Goal: Information Seeking & Learning: Learn about a topic

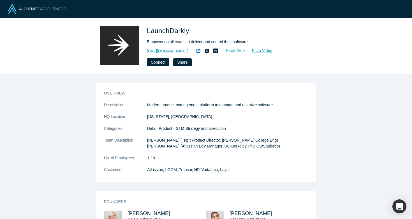
click at [240, 49] on link "Pitch Deck" at bounding box center [233, 50] width 26 height 6
click at [258, 50] on link "Pitch Video" at bounding box center [259, 50] width 27 height 6
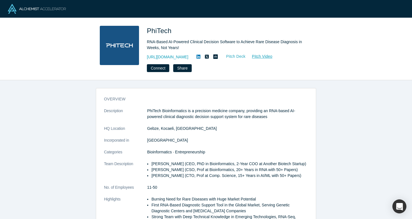
click at [224, 56] on link "Pitch Deck" at bounding box center [233, 56] width 26 height 6
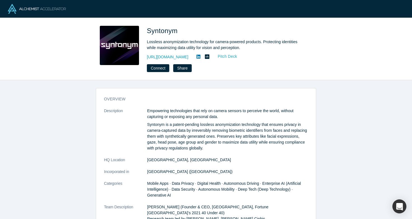
click at [236, 56] on link "Pitch Deck" at bounding box center [225, 56] width 26 height 6
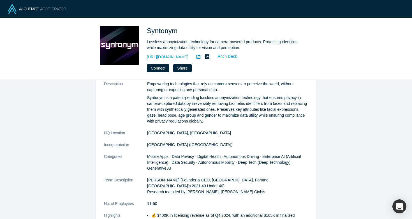
scroll to position [73, 0]
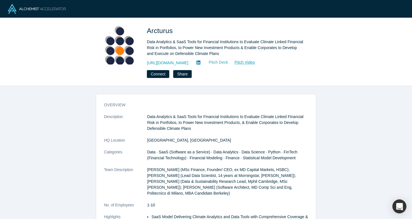
click at [223, 63] on link "Pitch Deck" at bounding box center [216, 62] width 26 height 6
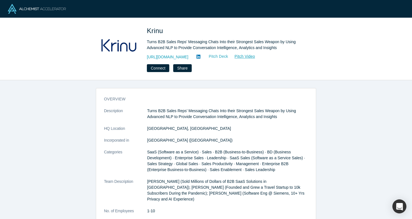
click at [213, 56] on link "Pitch Deck" at bounding box center [216, 56] width 26 height 6
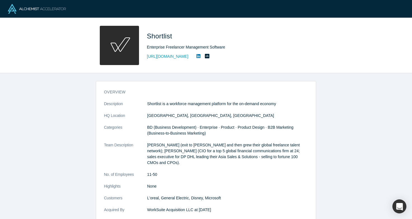
click at [198, 56] on icon at bounding box center [199, 56] width 4 height 4
click at [182, 57] on link "[URL][DOMAIN_NAME]" at bounding box center [168, 57] width 42 height 6
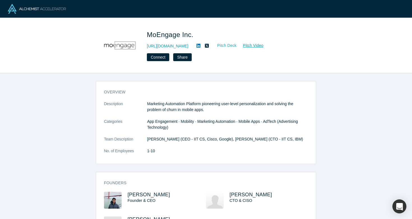
click at [237, 48] on link "Pitch Deck" at bounding box center [224, 45] width 26 height 6
click at [231, 45] on link "Pitch Deck" at bounding box center [224, 45] width 26 height 6
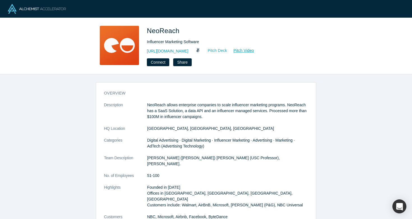
click at [218, 51] on link "Pitch Deck" at bounding box center [215, 50] width 26 height 6
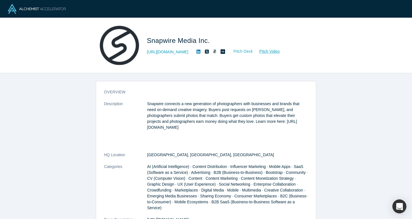
click at [228, 50] on link "Pitch Deck" at bounding box center [241, 51] width 26 height 6
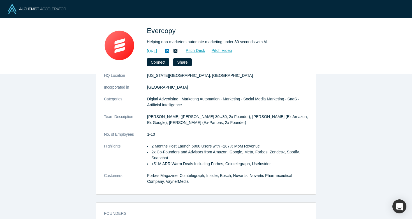
scroll to position [45, 0]
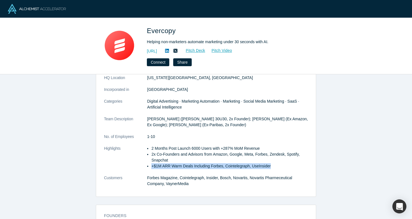
drag, startPoint x: 151, startPoint y: 165, endPoint x: 284, endPoint y: 166, distance: 133.3
click at [284, 166] on ul "2 Months Post Launch 6000 Users with +287% MoM Revenue 2x Co-Founders and Advis…" at bounding box center [227, 158] width 161 height 24
click at [256, 165] on li "+$1M ARR Warm Deals Including Forbes, Cointelegraph, UseInsider" at bounding box center [230, 166] width 157 height 6
click at [276, 166] on li "+$1M ARR Warm Deals Including Forbes, Cointelegraph, UseInsider" at bounding box center [230, 166] width 157 height 6
copy li "+$1M ARR Warm Deals Including Forbes, Cointelegraph, UseInsider"
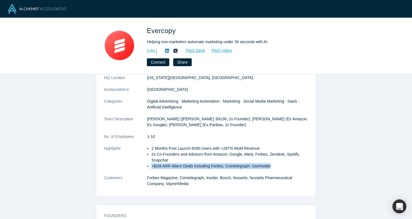
drag, startPoint x: 276, startPoint y: 166, endPoint x: 148, endPoint y: 165, distance: 127.7
click at [152, 165] on li "+$1M ARR Warm Deals Including Forbes, Cointelegraph, UseInsider" at bounding box center [230, 166] width 157 height 6
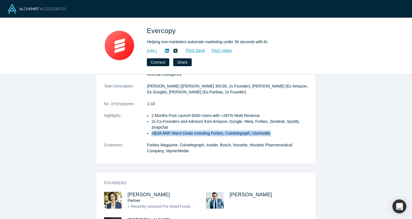
scroll to position [81, 0]
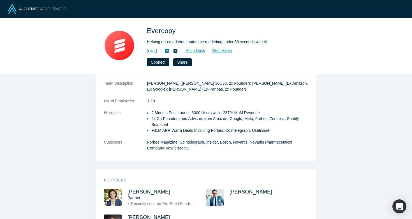
click at [260, 142] on dd "Forbes Magazine, Cointelegraph, Insider, Bosch, Novartis, Novartis Pharmeceutic…" at bounding box center [227, 145] width 161 height 12
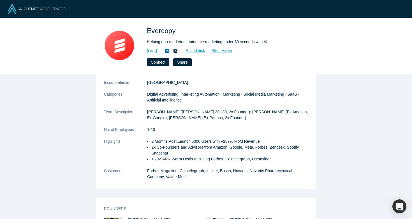
scroll to position [52, 0]
click at [203, 154] on li "2x Co-Founders and Advisors from Amazon, Google, Meta, Forbes, Zendesk, Spotify…" at bounding box center [230, 150] width 157 height 12
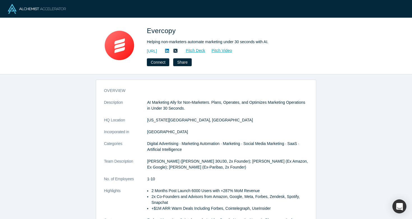
scroll to position [0, 0]
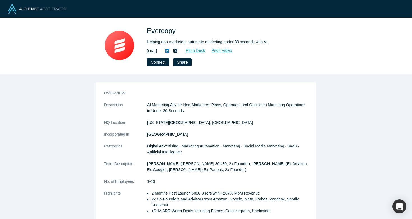
click at [157, 52] on link "[URL]" at bounding box center [152, 51] width 10 height 6
click at [206, 49] on link "Pitch Deck" at bounding box center [193, 50] width 26 height 6
click at [206, 51] on link "Pitch Deck" at bounding box center [193, 50] width 26 height 6
click at [233, 48] on link "Pitch Video" at bounding box center [219, 50] width 27 height 6
